Goal: Task Accomplishment & Management: Manage account settings

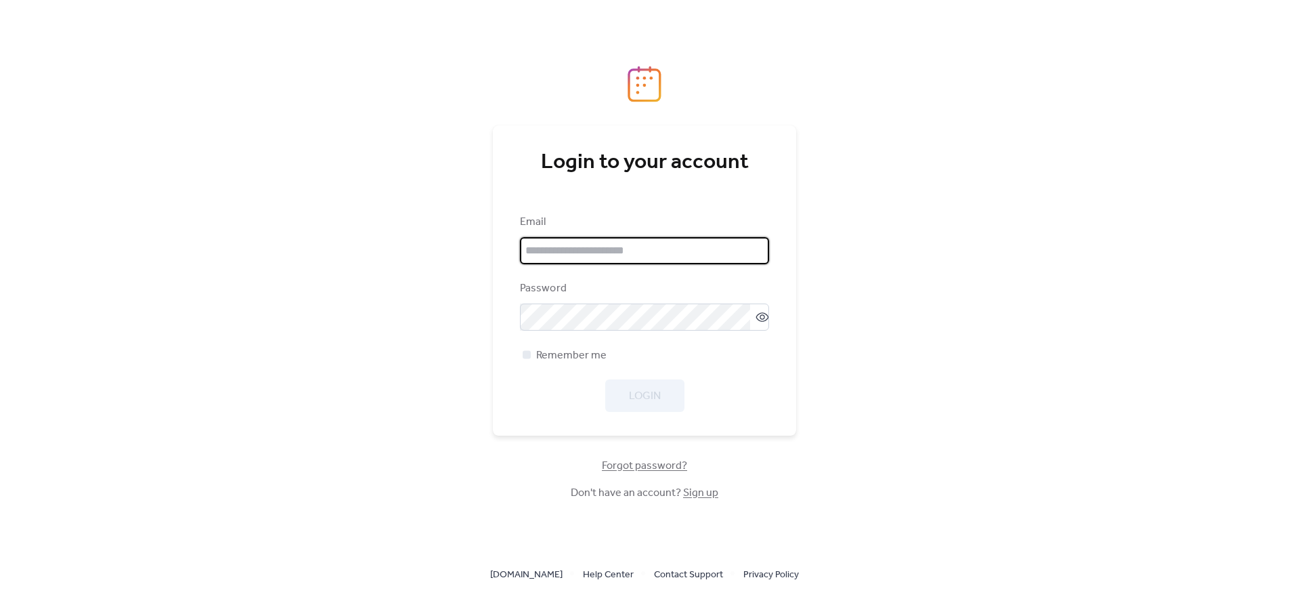
type input "**********"
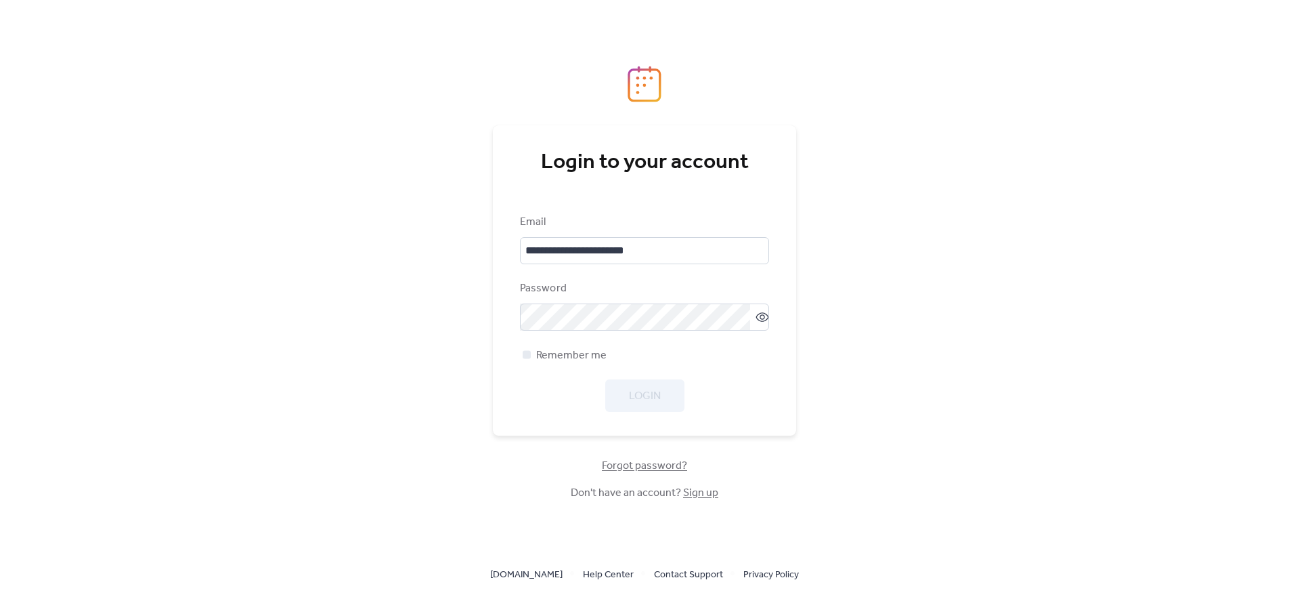
click at [694, 385] on div "Login" at bounding box center [644, 395] width 249 height 32
click at [664, 391] on button "Login" at bounding box center [644, 395] width 79 height 32
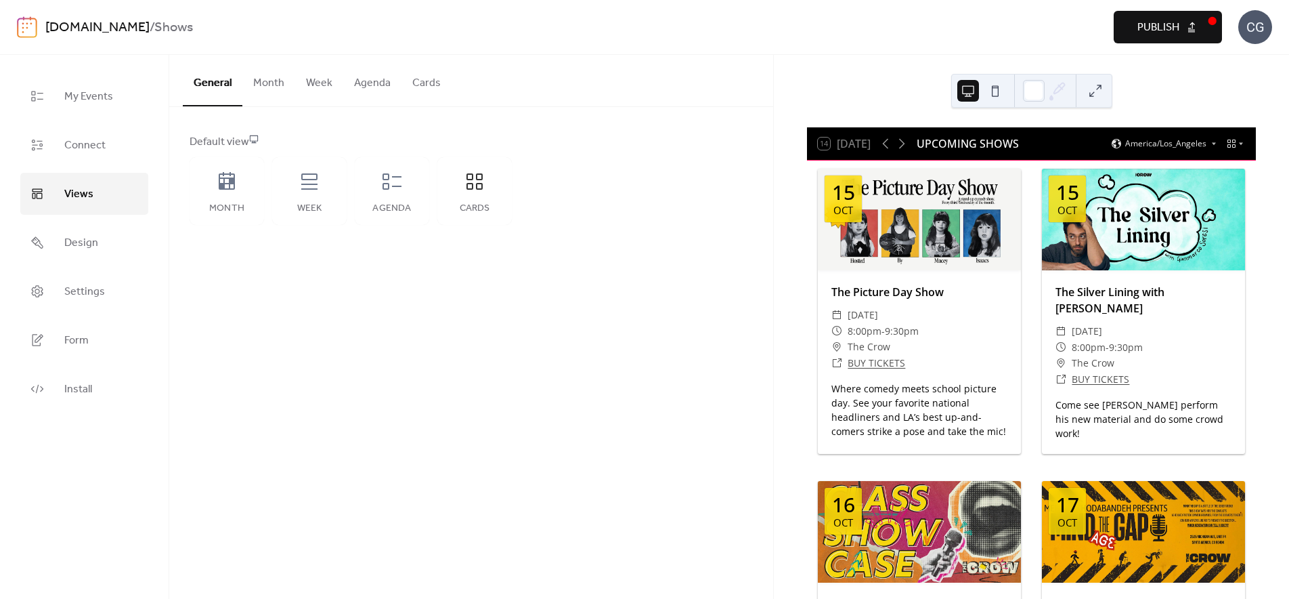
click at [1255, 30] on div "CG" at bounding box center [1255, 27] width 34 height 34
click at [1236, 56] on span "Account" at bounding box center [1229, 61] width 40 height 16
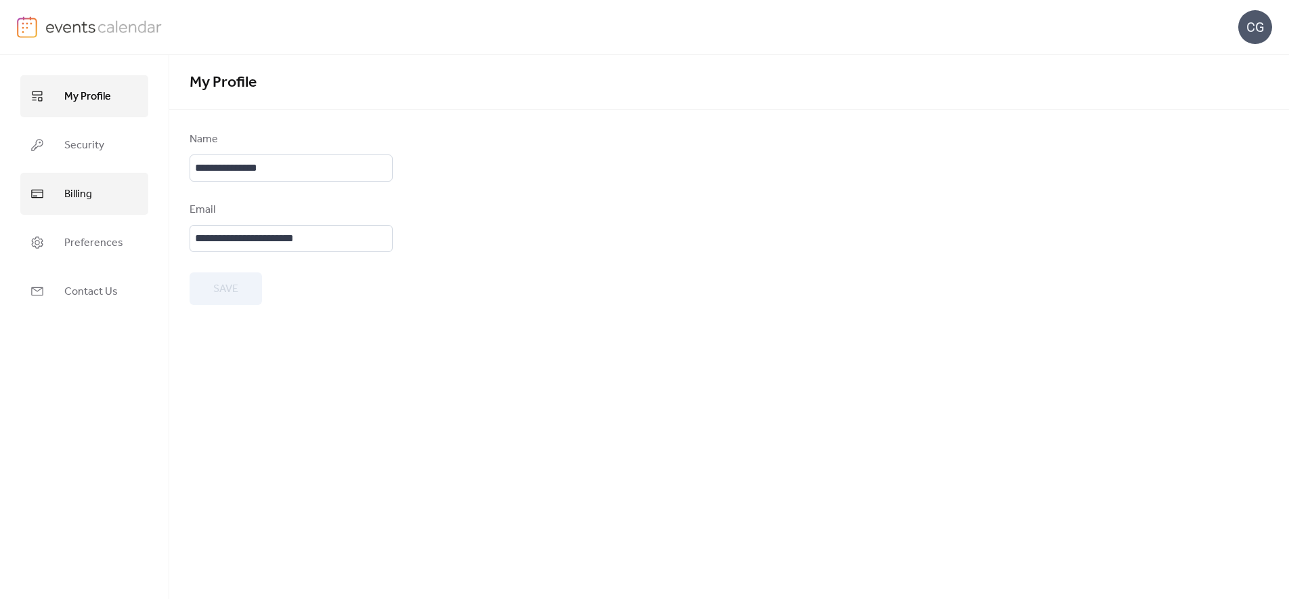
click at [81, 194] on span "Billing" at bounding box center [78, 194] width 28 height 22
